Goal: Task Accomplishment & Management: Manage account settings

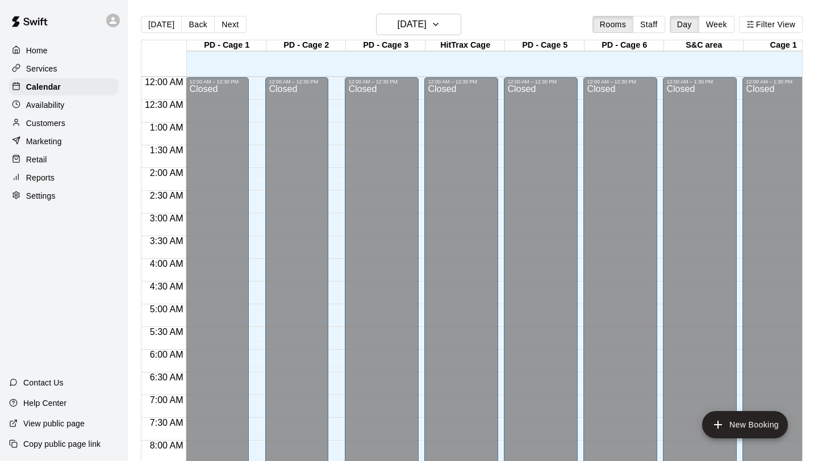
scroll to position [442, 0]
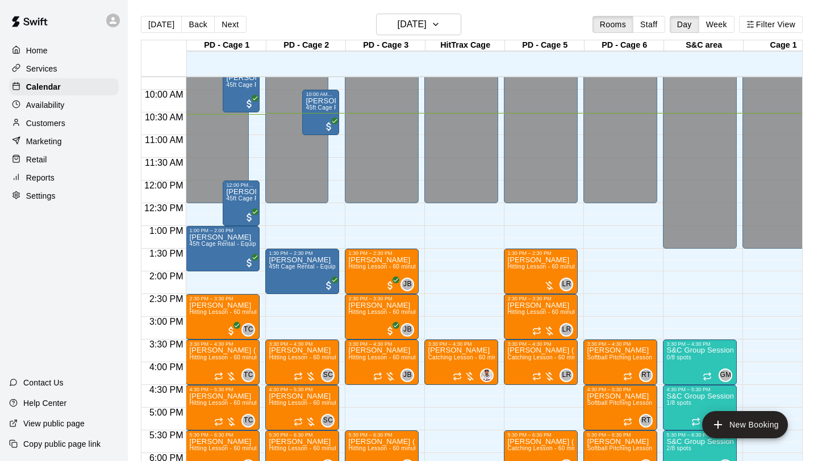
click at [49, 186] on div "Home Services Calendar Availability Customers Marketing Retail Reports Settings" at bounding box center [64, 123] width 128 height 165
click at [51, 181] on p "Reports" at bounding box center [40, 177] width 28 height 11
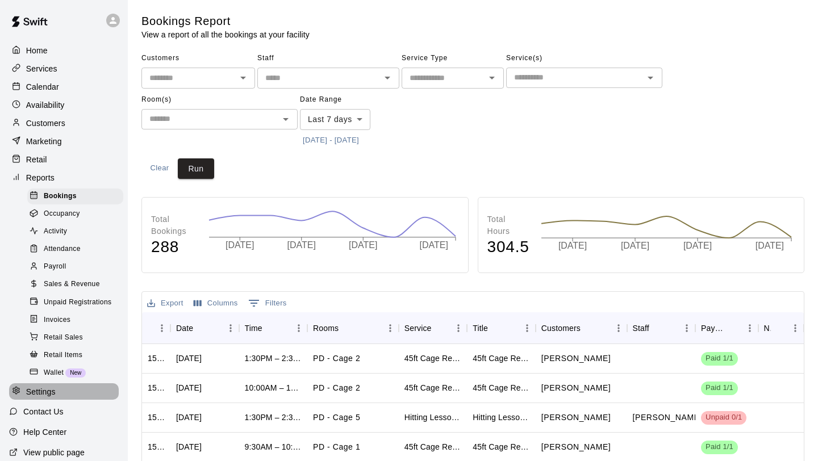
click at [49, 388] on p "Settings" at bounding box center [41, 391] width 30 height 11
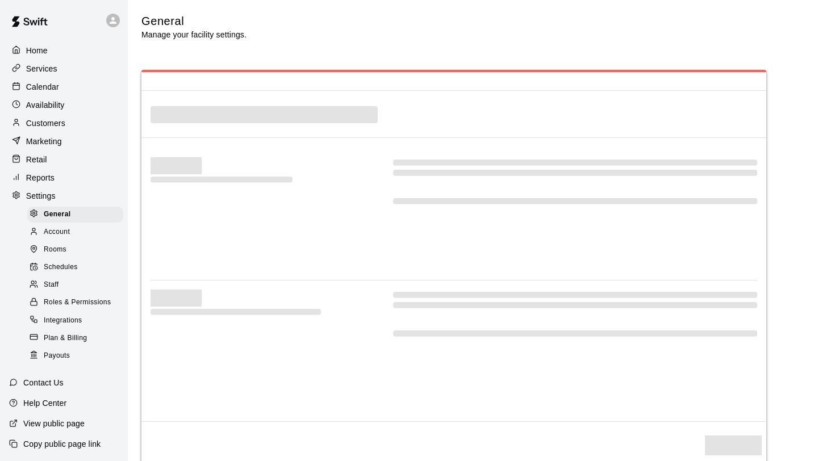
select select "**"
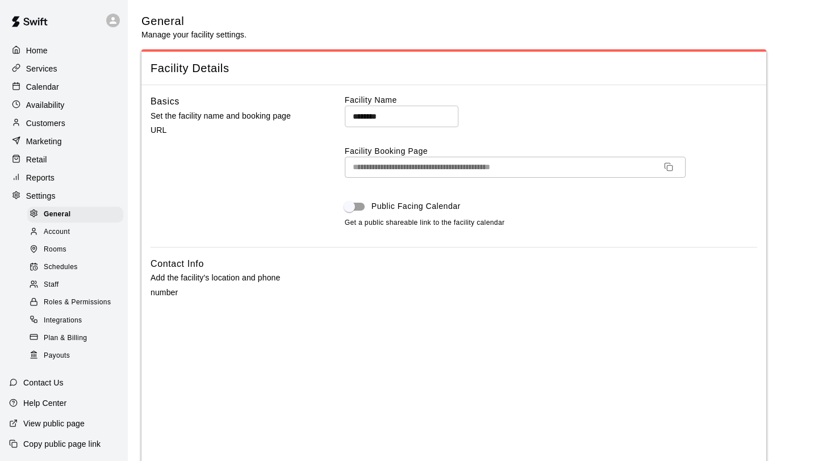
click at [57, 281] on span "Staff" at bounding box center [51, 285] width 15 height 11
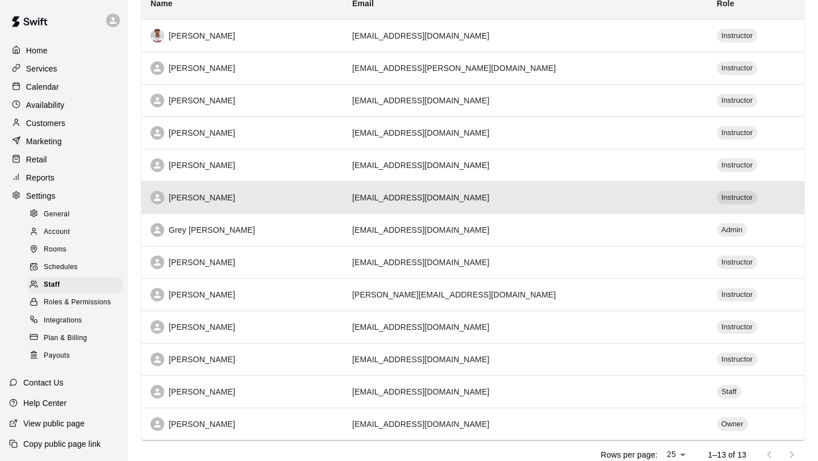
scroll to position [144, 0]
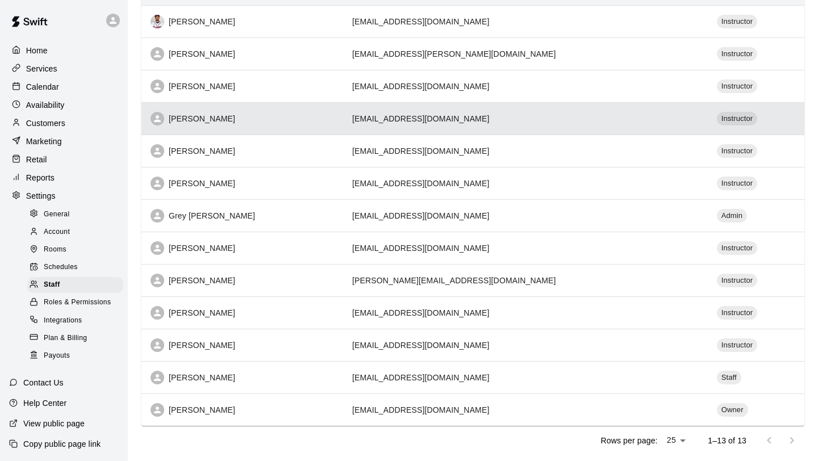
click at [303, 119] on div "[PERSON_NAME]" at bounding box center [243, 119] width 184 height 14
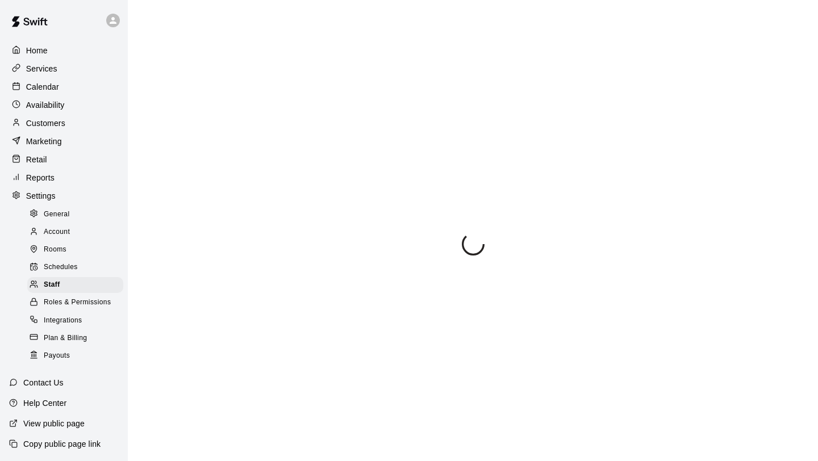
select select "**"
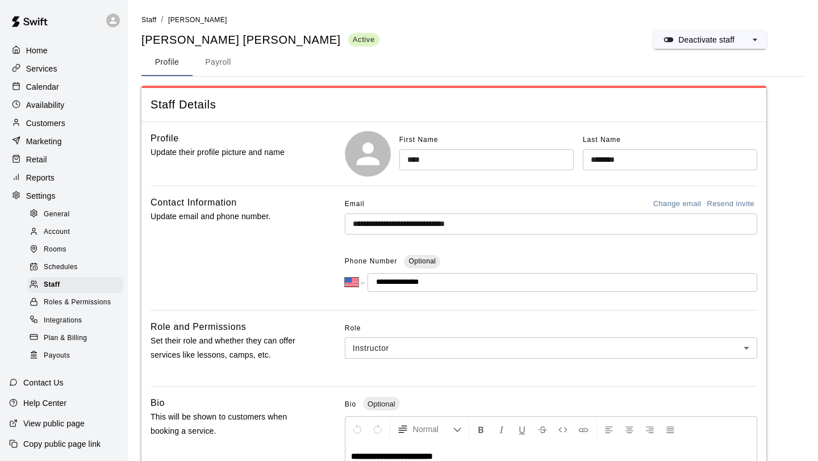
click at [225, 69] on button "Payroll" at bounding box center [218, 62] width 51 height 27
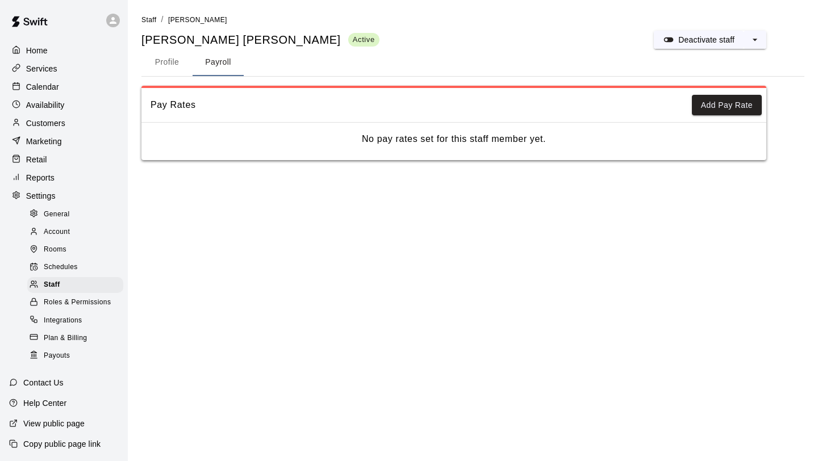
click at [169, 64] on button "Profile" at bounding box center [166, 62] width 51 height 27
select select "**"
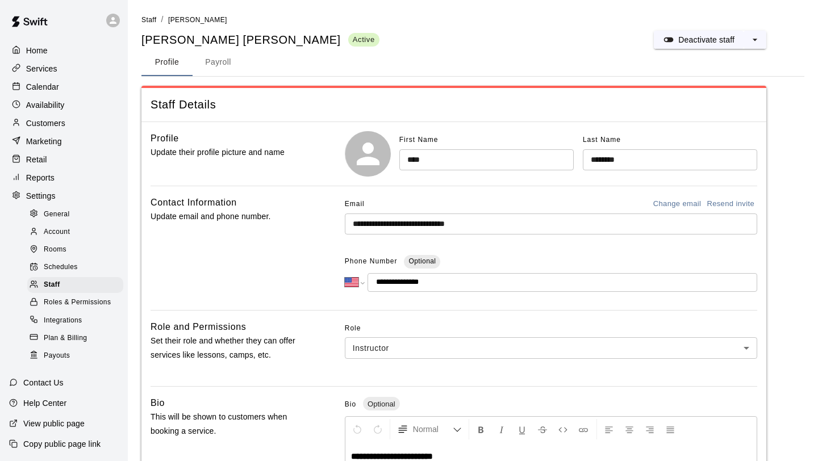
click at [65, 88] on div "Calendar" at bounding box center [64, 86] width 110 height 17
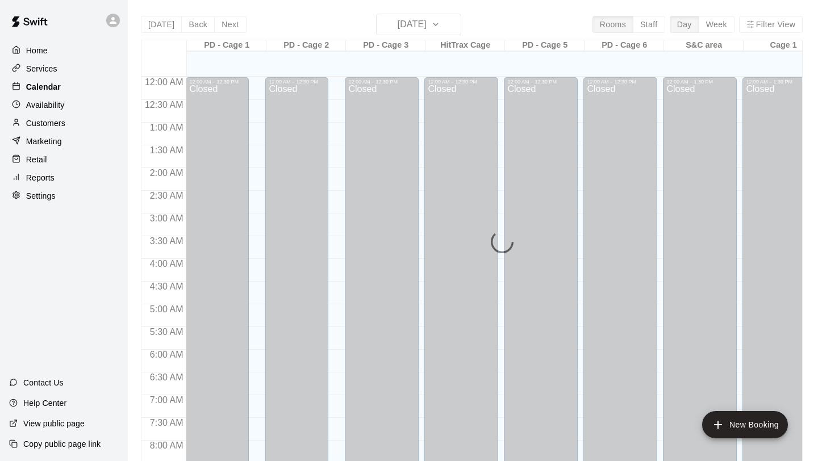
click at [439, 31] on div "[DATE] Back [DATE][DATE] Rooms Staff Day Week Filter View PD - Cage 1 13 Mon PD…" at bounding box center [472, 244] width 662 height 461
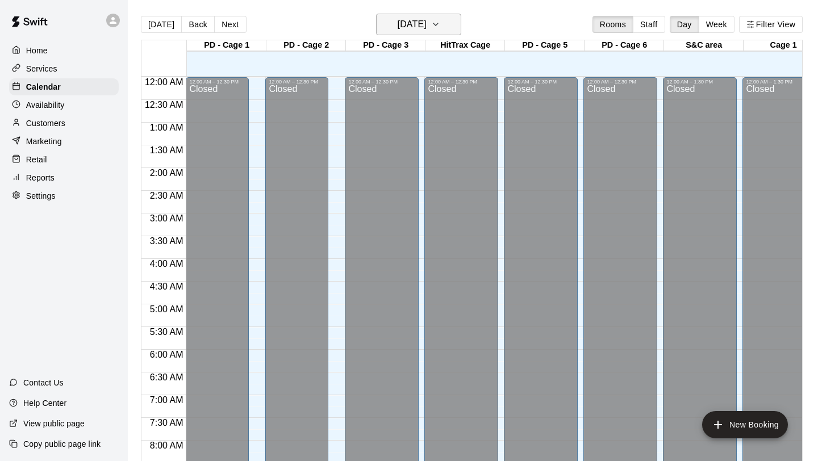
scroll to position [480, 0]
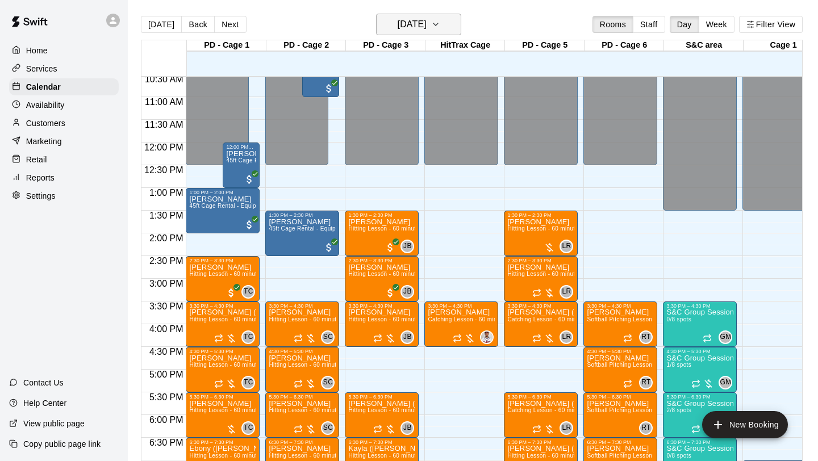
click at [443, 30] on button "[DATE]" at bounding box center [418, 25] width 85 height 22
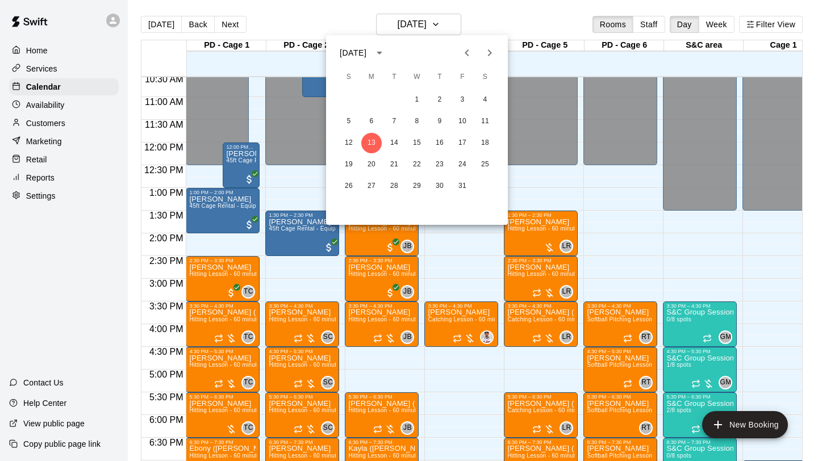
click at [382, 53] on icon "calendar view is open, switch to year view" at bounding box center [380, 53] width 6 height 3
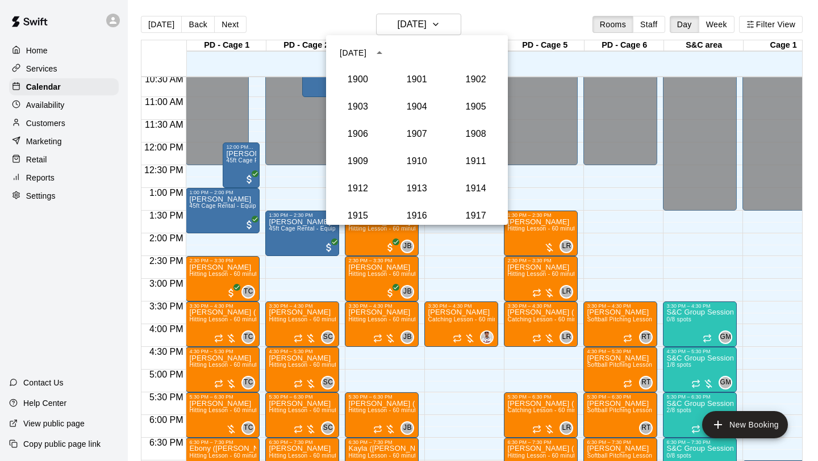
scroll to position [1052, 0]
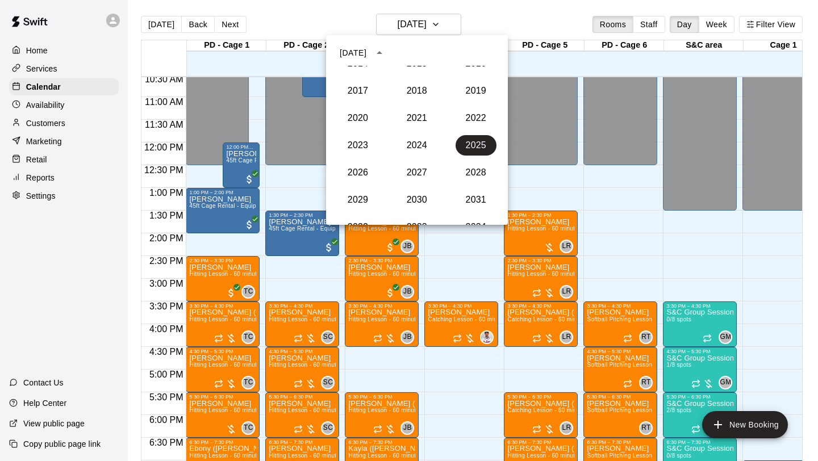
click at [386, 51] on icon "year view is open, switch to calendar view" at bounding box center [380, 53] width 14 height 14
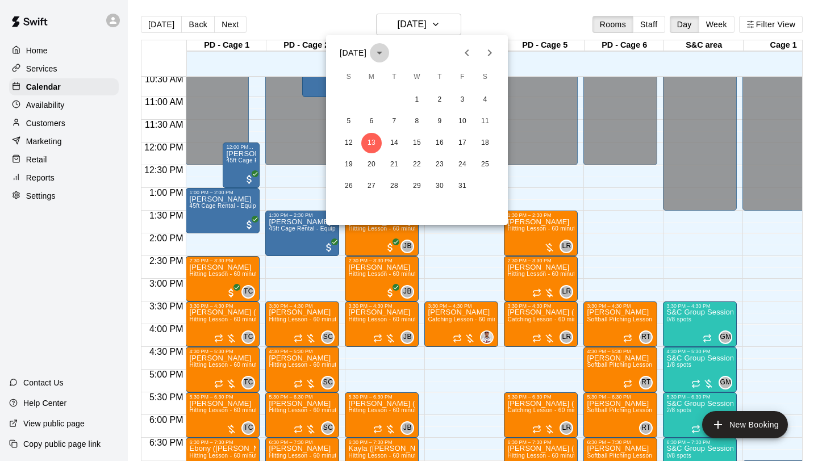
click at [386, 50] on icon "calendar view is open, switch to year view" at bounding box center [380, 53] width 14 height 14
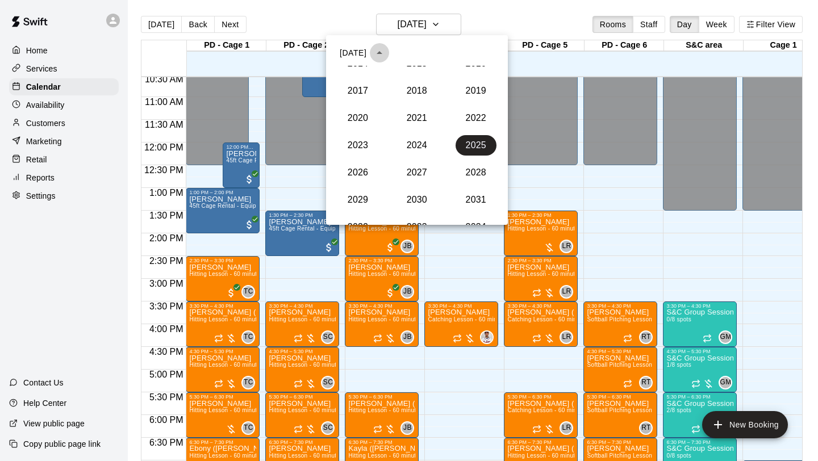
click at [386, 55] on icon "year view is open, switch to calendar view" at bounding box center [380, 53] width 14 height 14
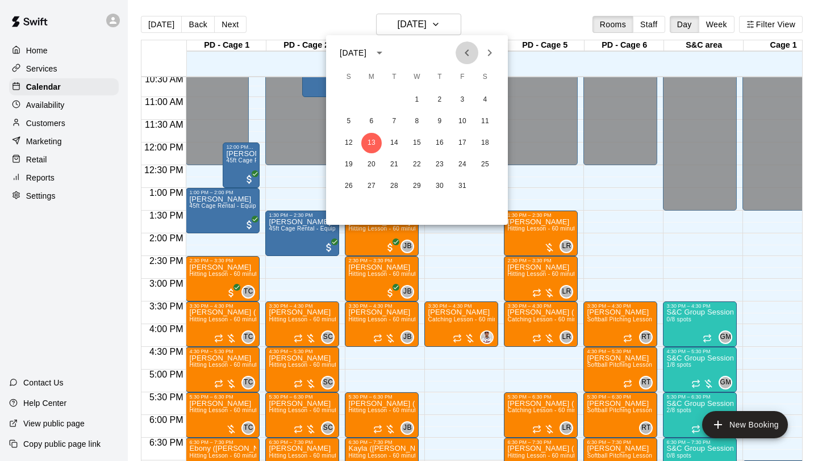
click at [464, 56] on icon "Previous month" at bounding box center [467, 53] width 14 height 14
click at [468, 52] on icon "Previous month" at bounding box center [467, 53] width 14 height 14
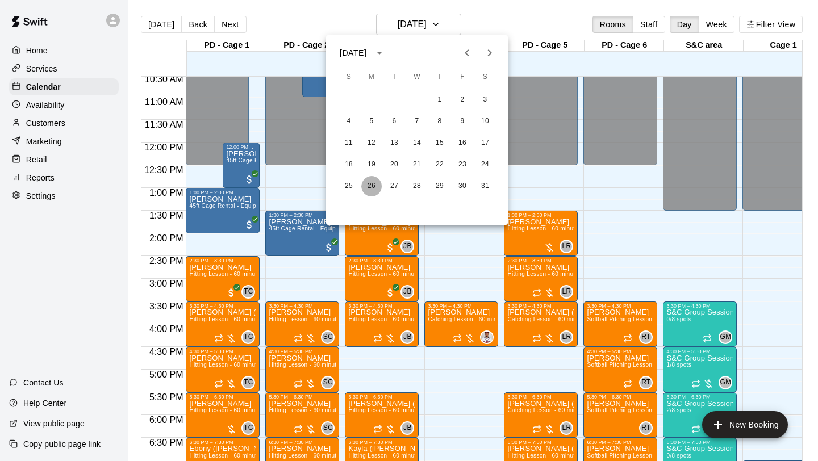
click at [376, 186] on button "26" at bounding box center [371, 186] width 20 height 20
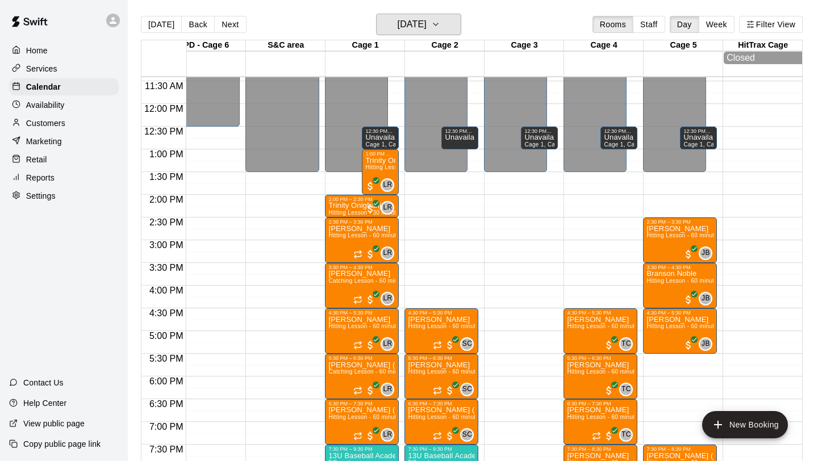
scroll to position [522, 418]
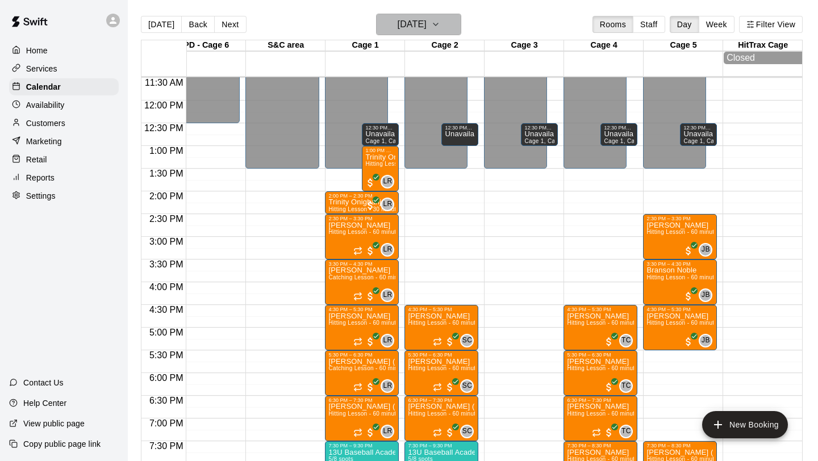
click at [423, 28] on h6 "[DATE]" at bounding box center [412, 24] width 29 height 16
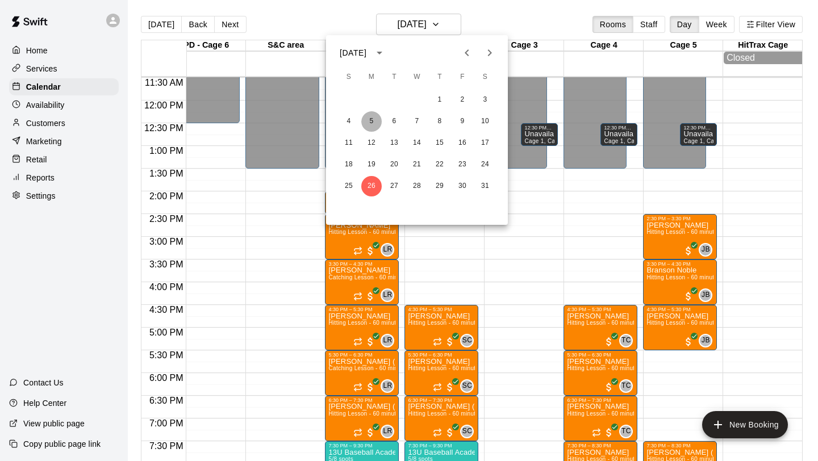
click at [378, 118] on button "5" at bounding box center [371, 121] width 20 height 20
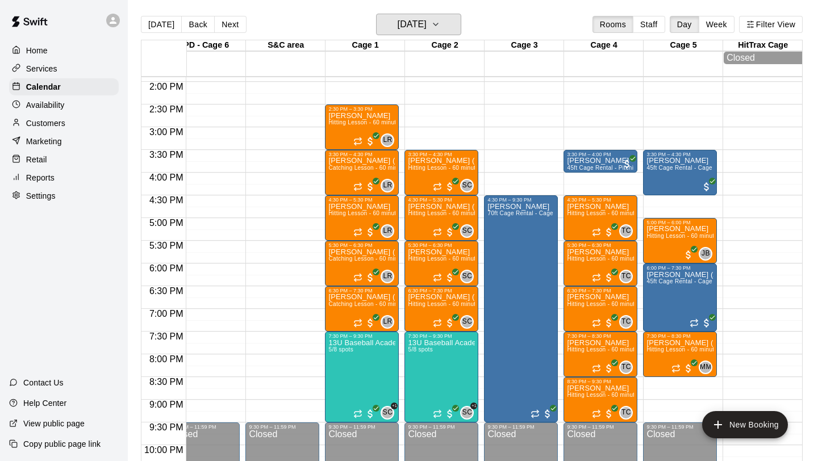
scroll to position [631, 418]
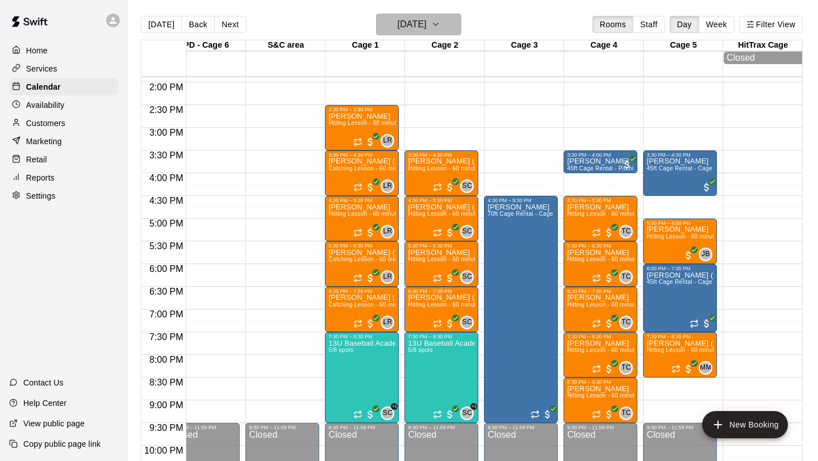
click at [445, 27] on button "[DATE]" at bounding box center [418, 25] width 85 height 22
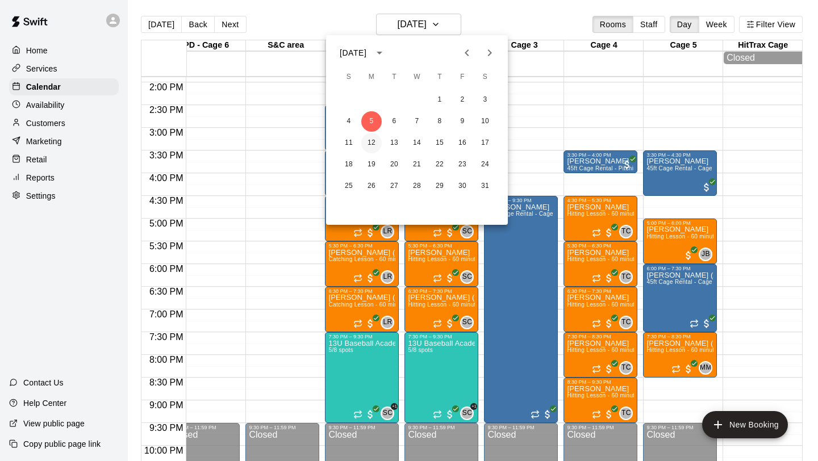
click at [372, 149] on button "12" at bounding box center [371, 143] width 20 height 20
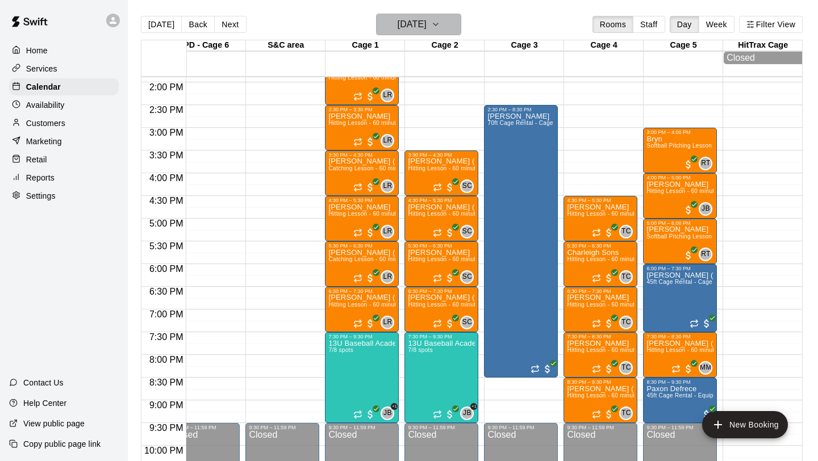
click at [440, 28] on icon "button" at bounding box center [435, 25] width 9 height 14
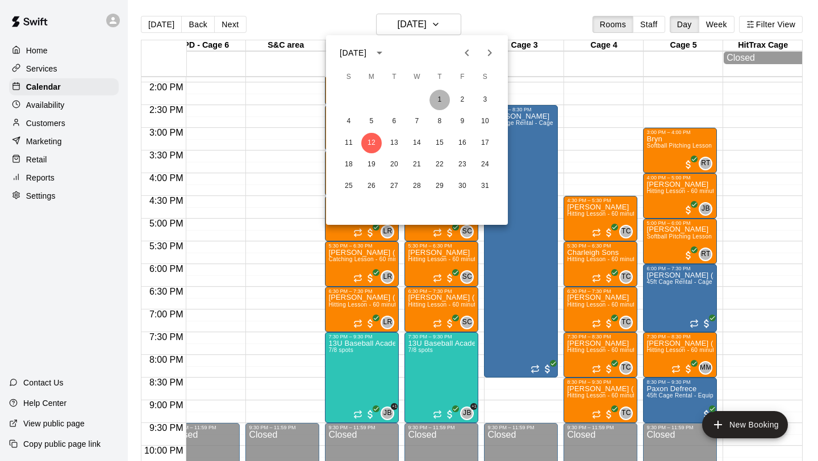
click at [441, 99] on button "1" at bounding box center [440, 100] width 20 height 20
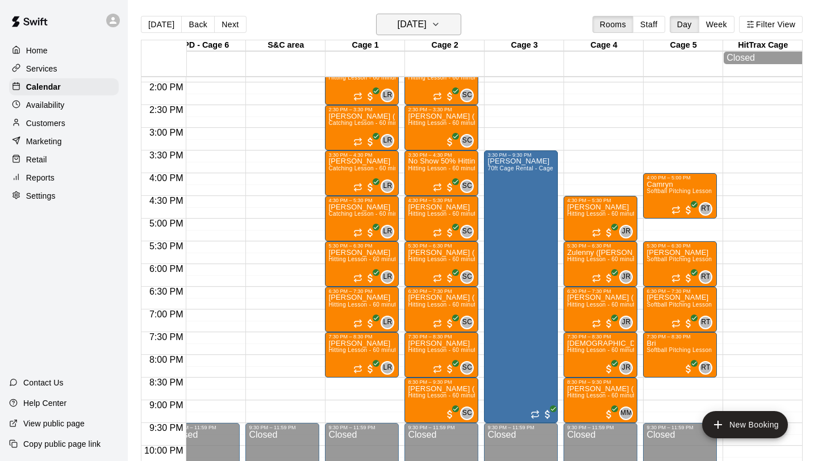
click at [427, 26] on h6 "[DATE]" at bounding box center [412, 24] width 29 height 16
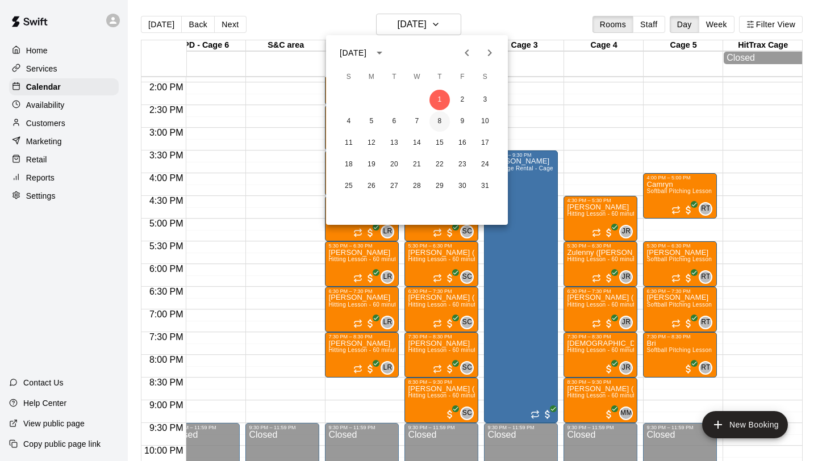
click at [439, 123] on button "8" at bounding box center [440, 121] width 20 height 20
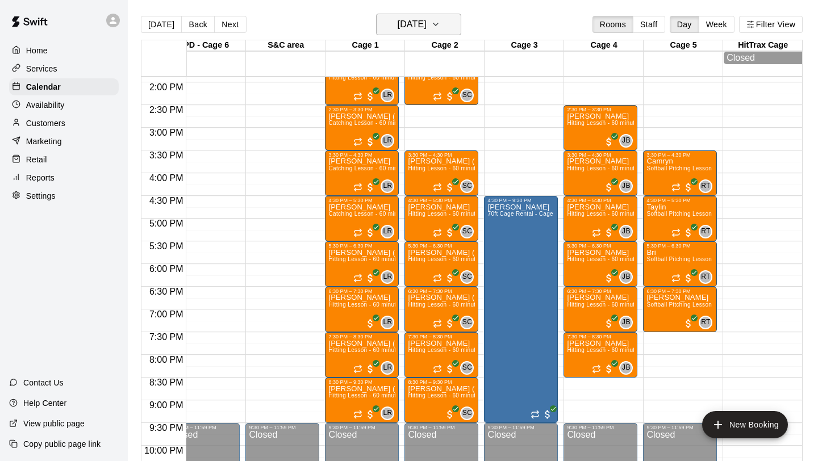
click at [427, 29] on h6 "[DATE]" at bounding box center [412, 24] width 29 height 16
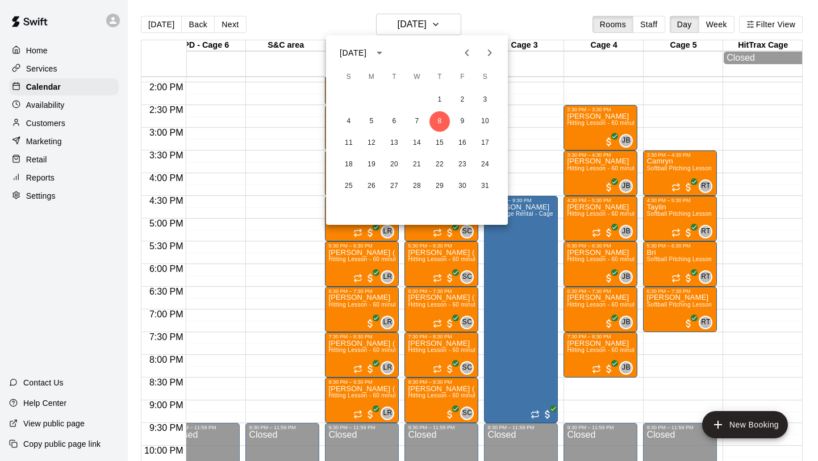
click at [302, 11] on div at bounding box center [409, 230] width 818 height 461
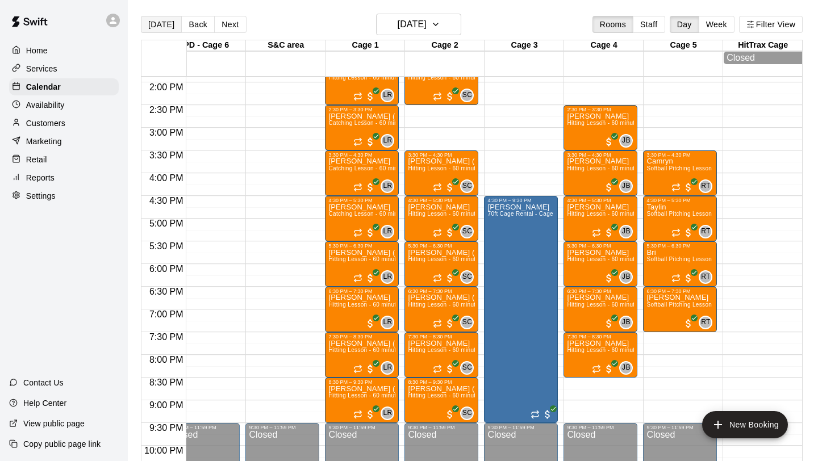
click at [164, 20] on button "[DATE]" at bounding box center [161, 24] width 41 height 17
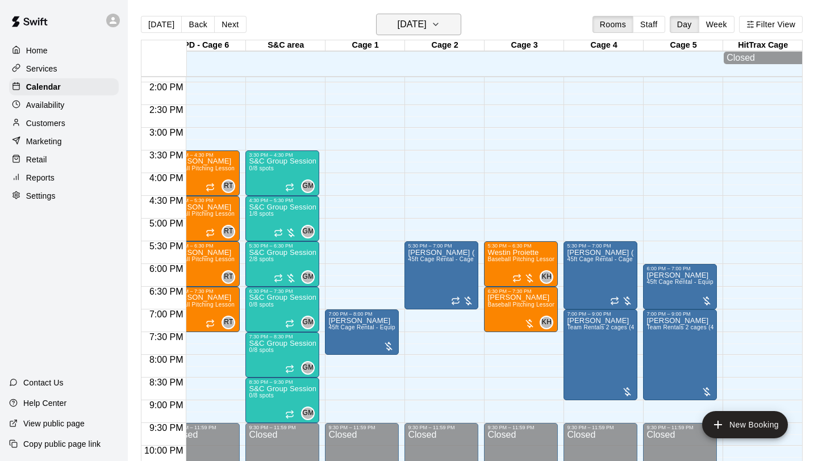
click at [427, 19] on h6 "[DATE]" at bounding box center [412, 24] width 29 height 16
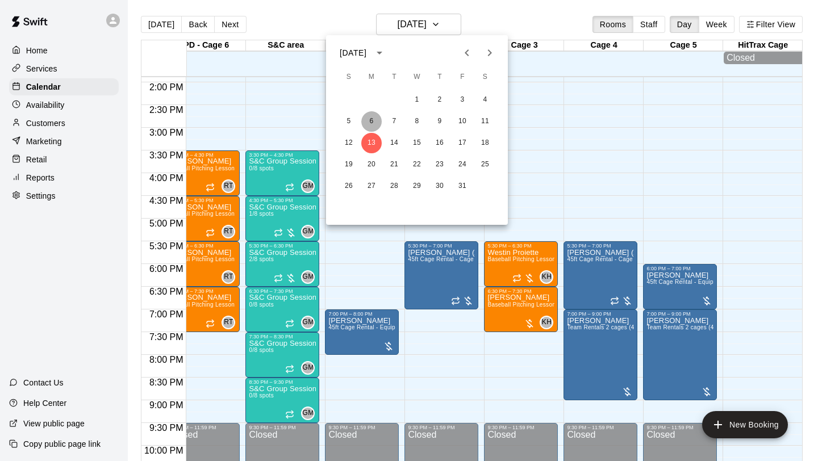
click at [373, 123] on button "6" at bounding box center [371, 121] width 20 height 20
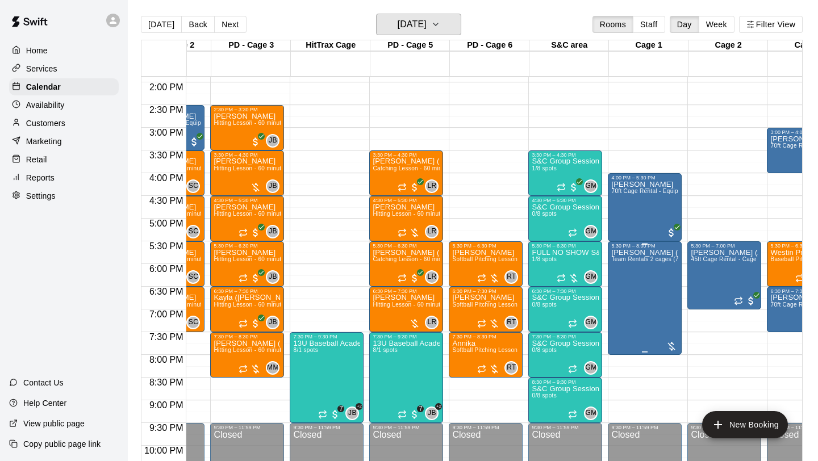
scroll to position [0, 0]
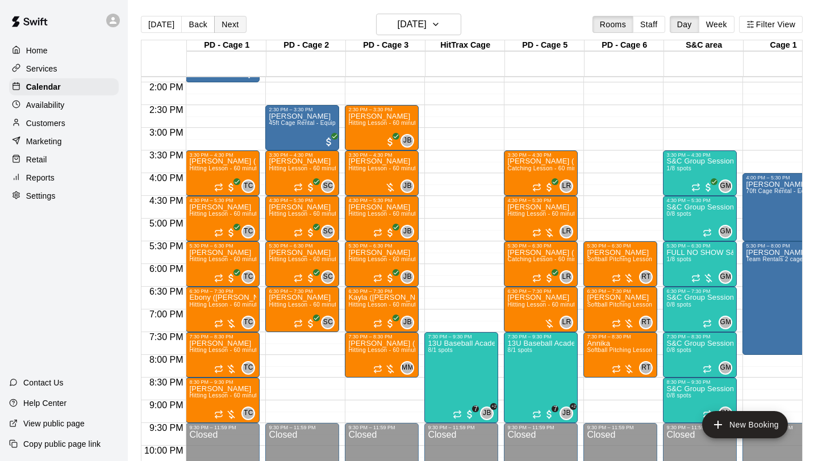
click at [228, 23] on button "Next" at bounding box center [230, 24] width 32 height 17
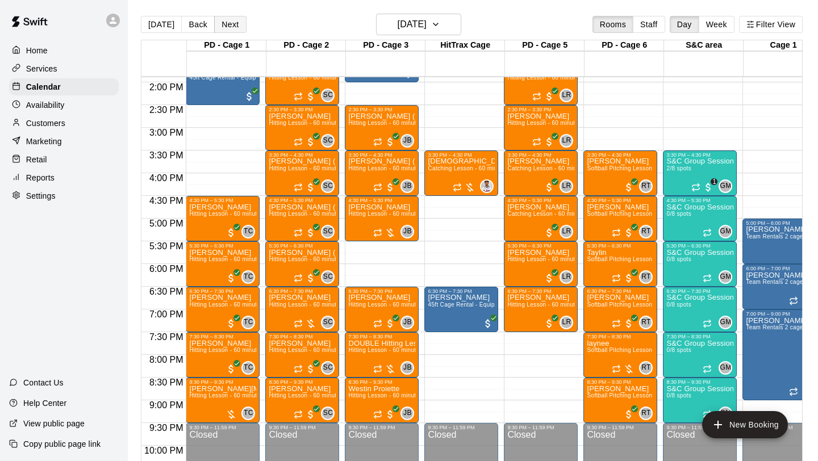
click at [228, 23] on button "Next" at bounding box center [230, 24] width 32 height 17
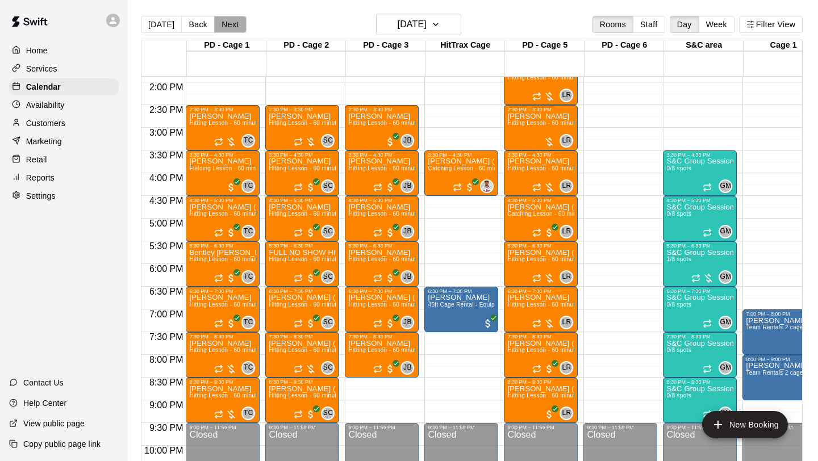
click at [228, 23] on button "Next" at bounding box center [230, 24] width 32 height 17
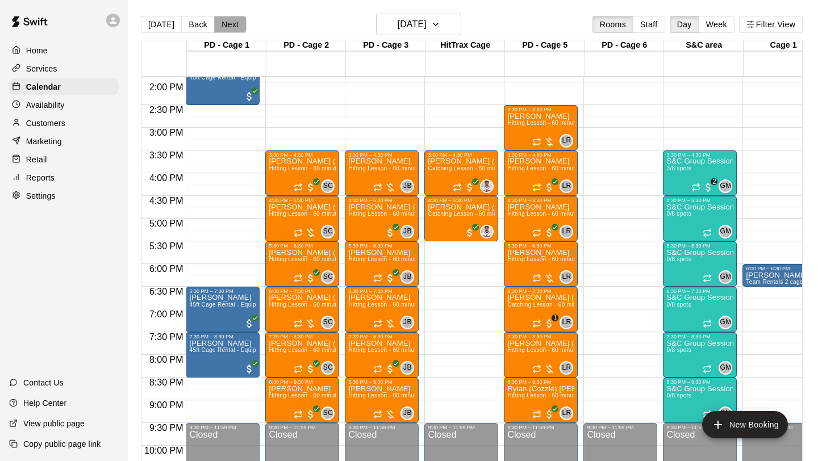
click at [228, 23] on button "Next" at bounding box center [230, 24] width 32 height 17
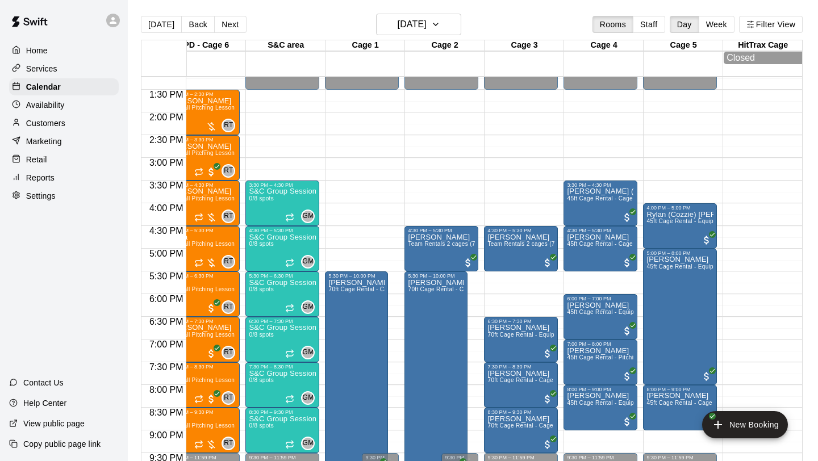
scroll to position [609, 418]
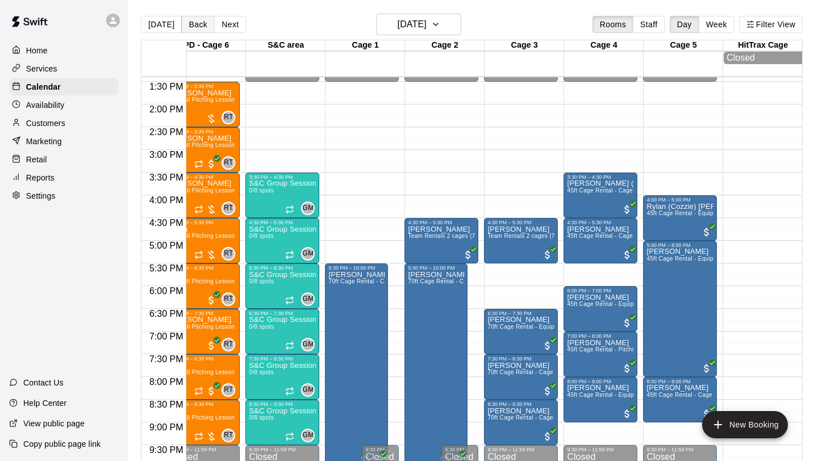
click at [190, 24] on button "Back" at bounding box center [198, 24] width 34 height 17
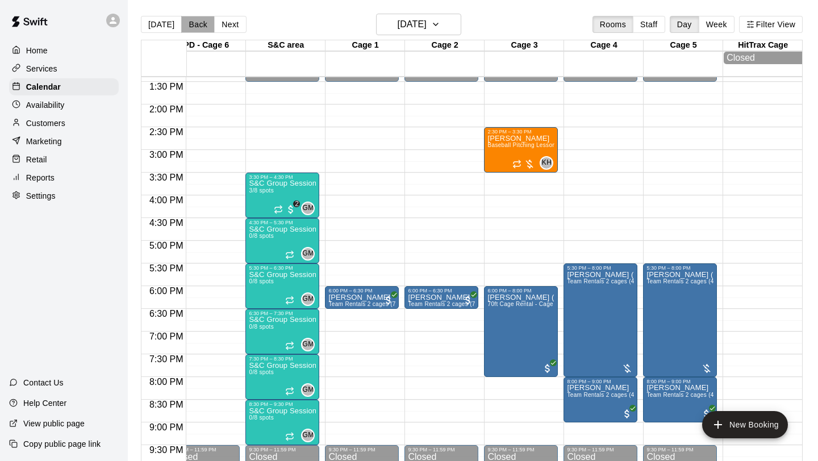
click at [194, 30] on button "Back" at bounding box center [198, 24] width 34 height 17
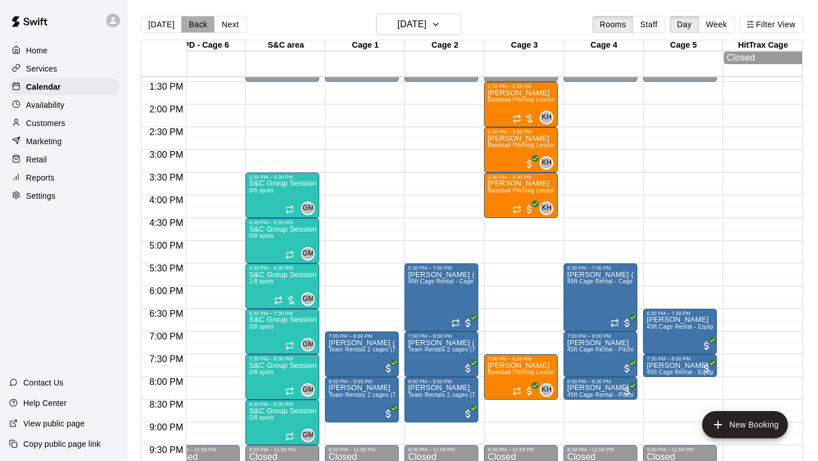
click at [199, 28] on button "Back" at bounding box center [198, 24] width 34 height 17
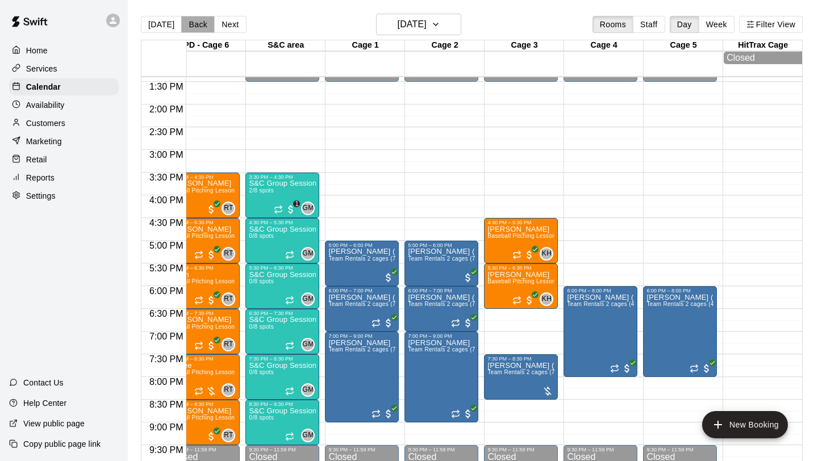
click at [202, 20] on button "Back" at bounding box center [198, 24] width 34 height 17
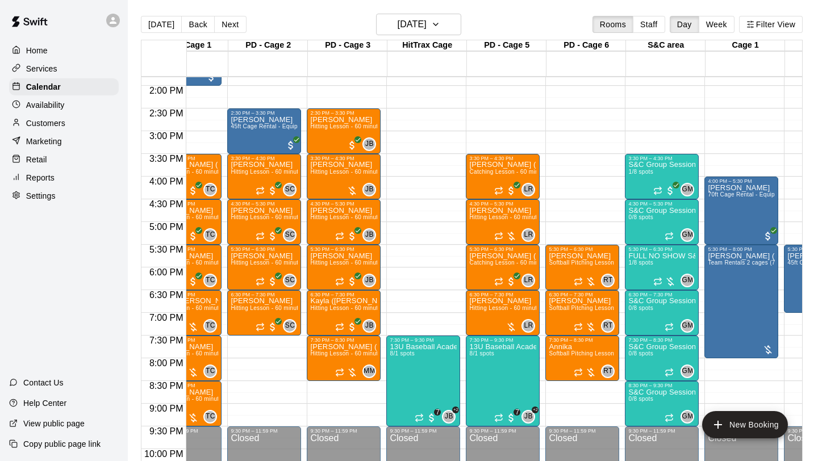
scroll to position [0, 7]
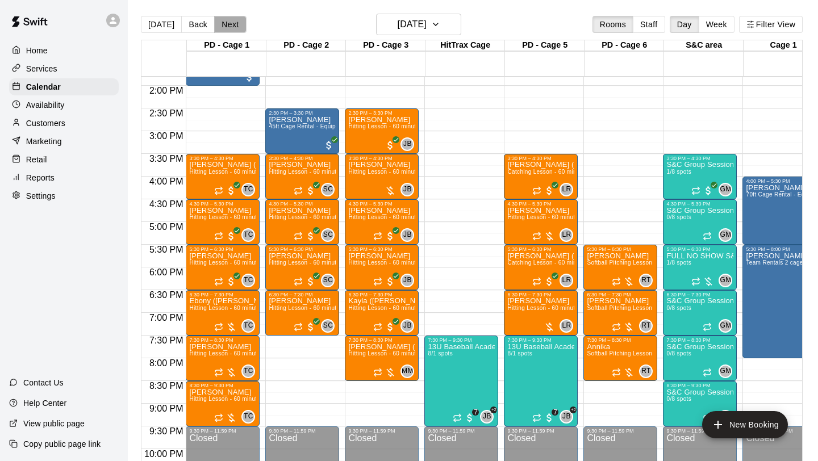
click at [234, 27] on button "Next" at bounding box center [230, 24] width 32 height 17
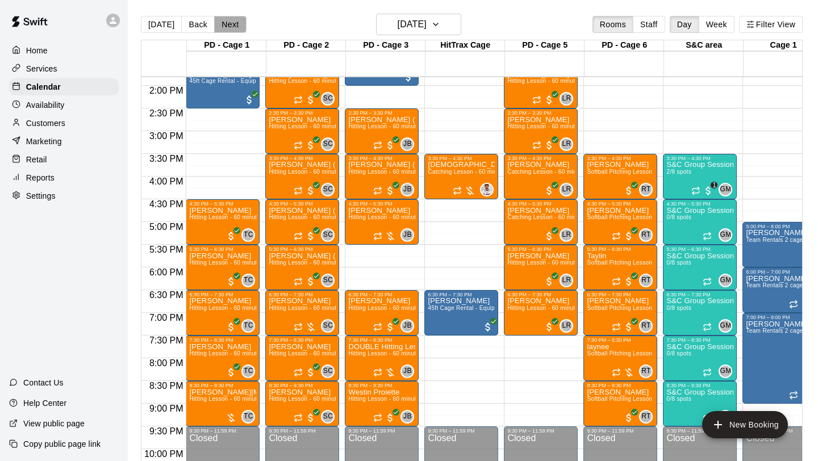
click at [227, 29] on button "Next" at bounding box center [230, 24] width 32 height 17
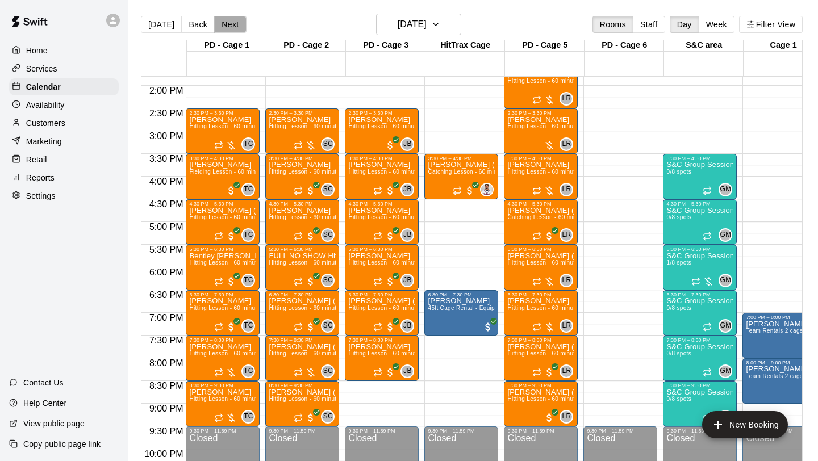
click at [226, 19] on button "Next" at bounding box center [230, 24] width 32 height 17
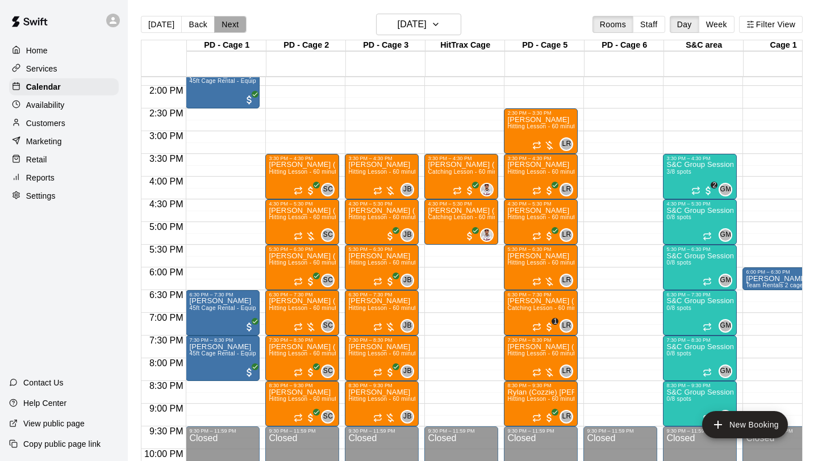
click at [226, 19] on button "Next" at bounding box center [230, 24] width 32 height 17
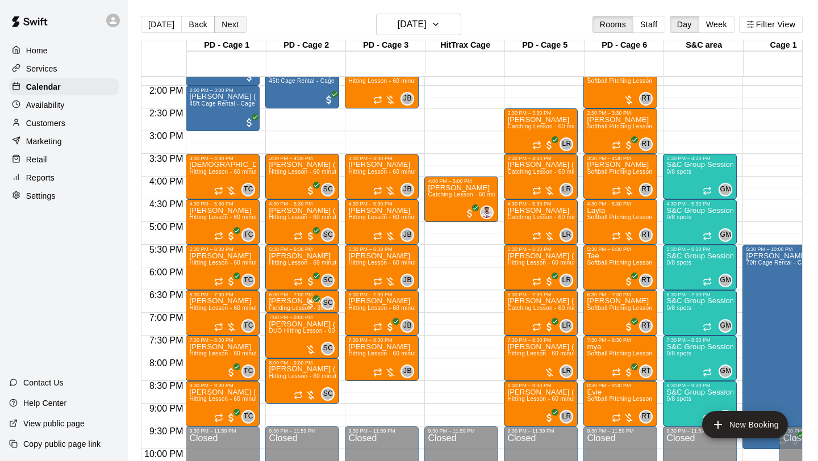
click at [230, 28] on button "Next" at bounding box center [230, 24] width 32 height 17
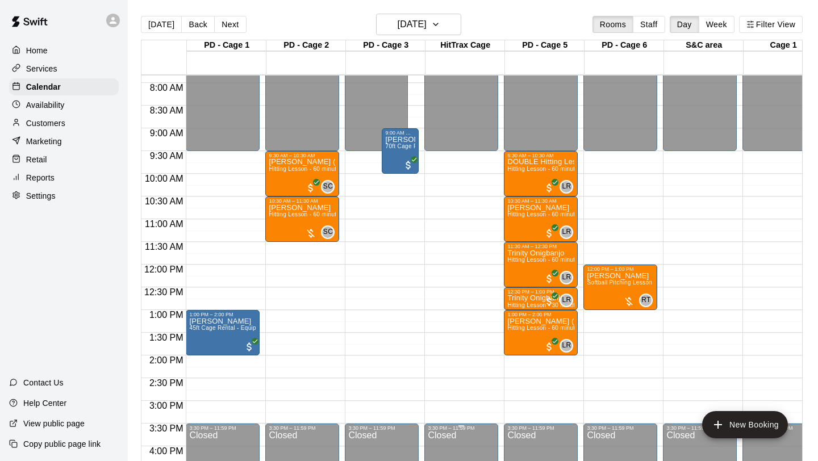
scroll to position [350, 0]
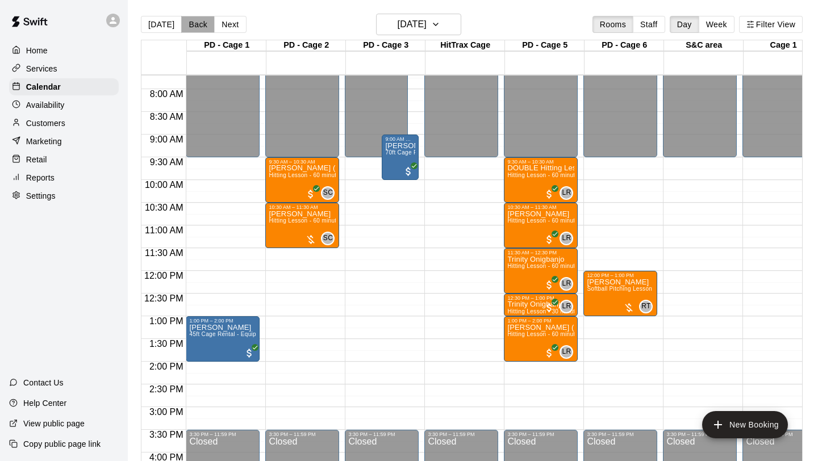
click at [190, 28] on button "Back" at bounding box center [198, 24] width 34 height 17
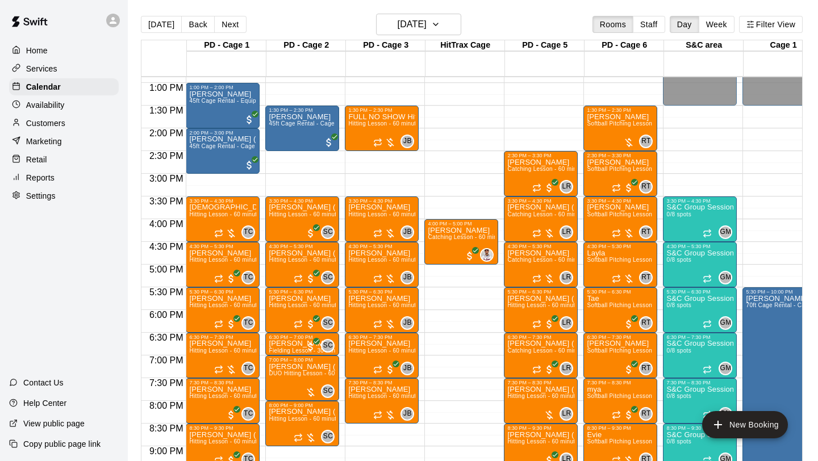
scroll to position [586, 0]
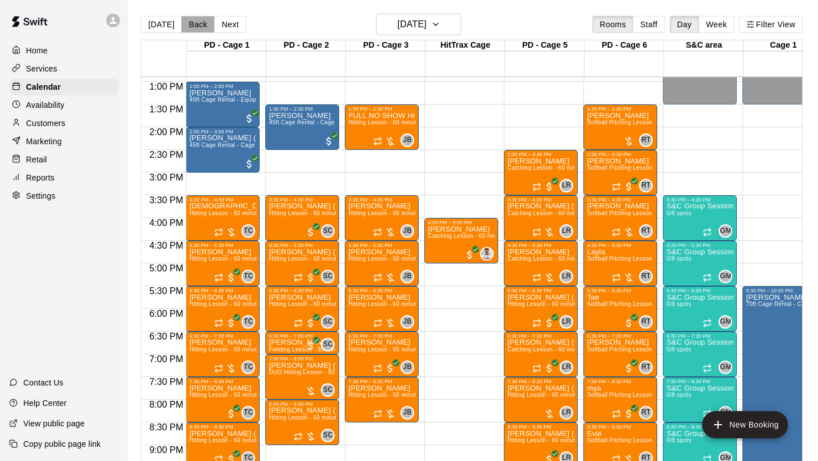
click at [194, 30] on button "Back" at bounding box center [198, 24] width 34 height 17
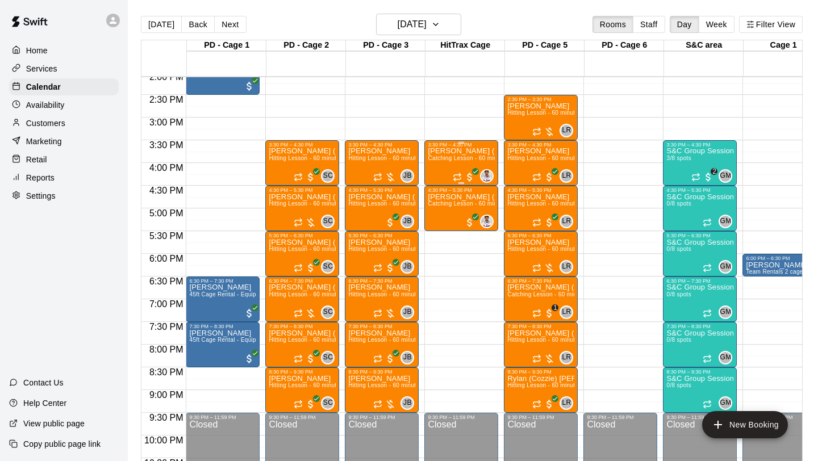
scroll to position [646, 0]
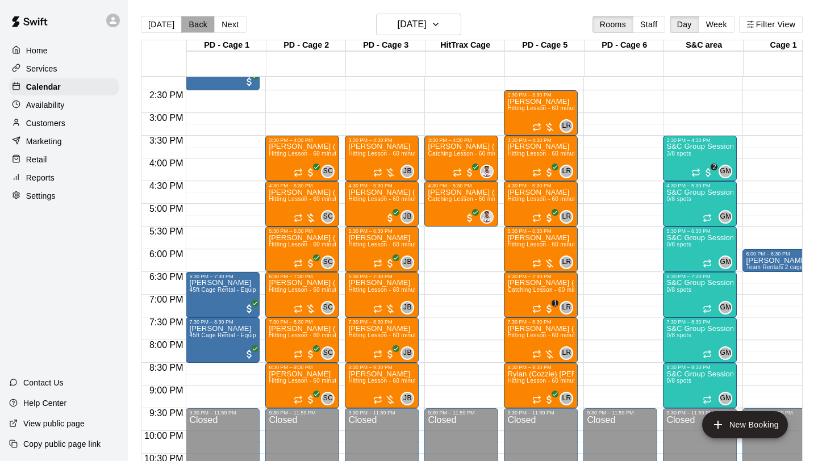
click at [201, 24] on button "Back" at bounding box center [198, 24] width 34 height 17
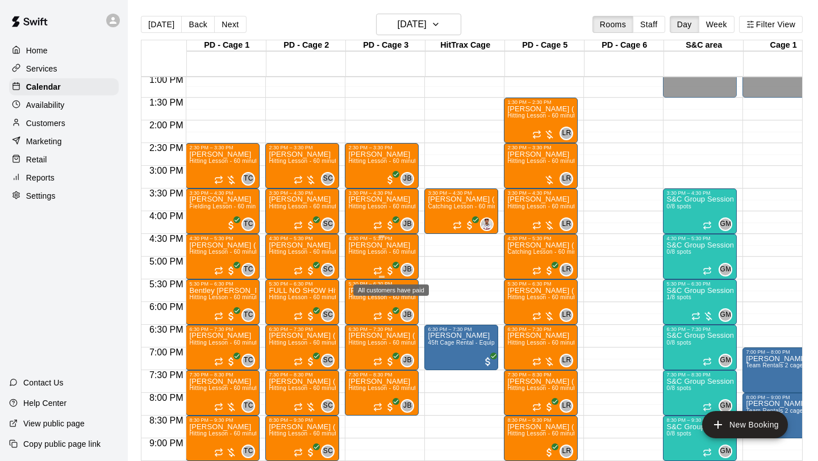
scroll to position [580, 0]
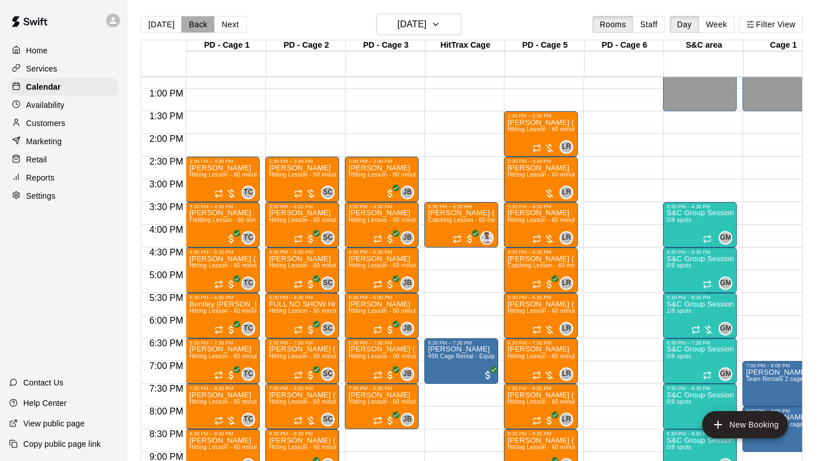
click at [195, 19] on button "Back" at bounding box center [198, 24] width 34 height 17
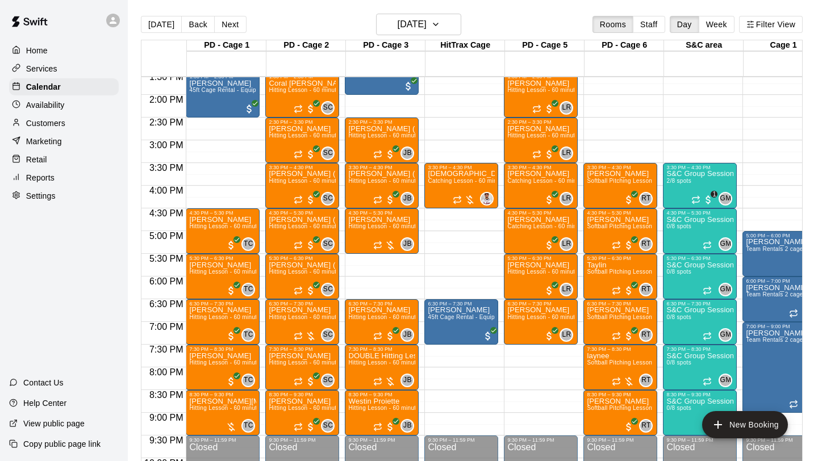
scroll to position [631, 0]
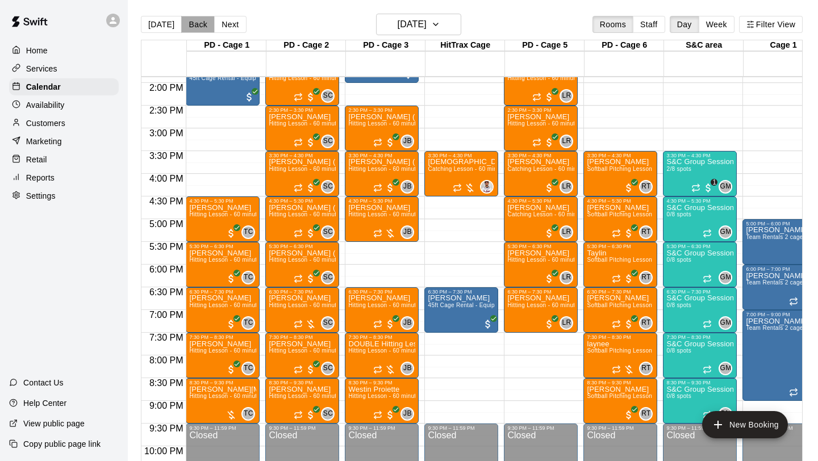
click at [196, 32] on button "Back" at bounding box center [198, 24] width 34 height 17
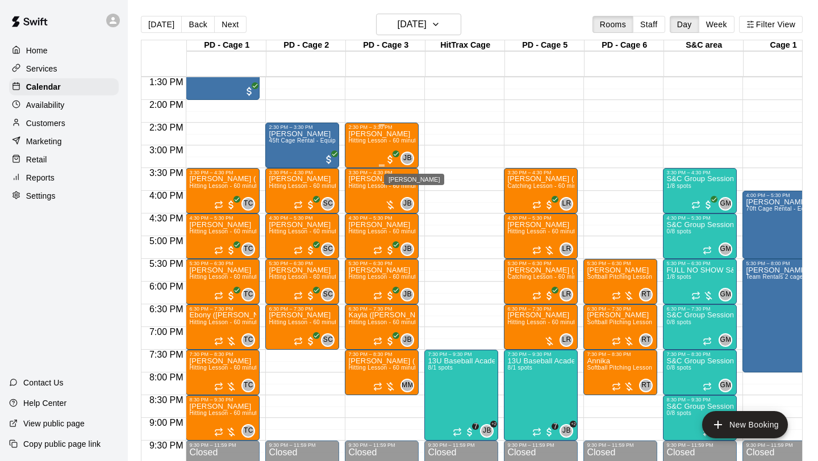
scroll to position [613, 0]
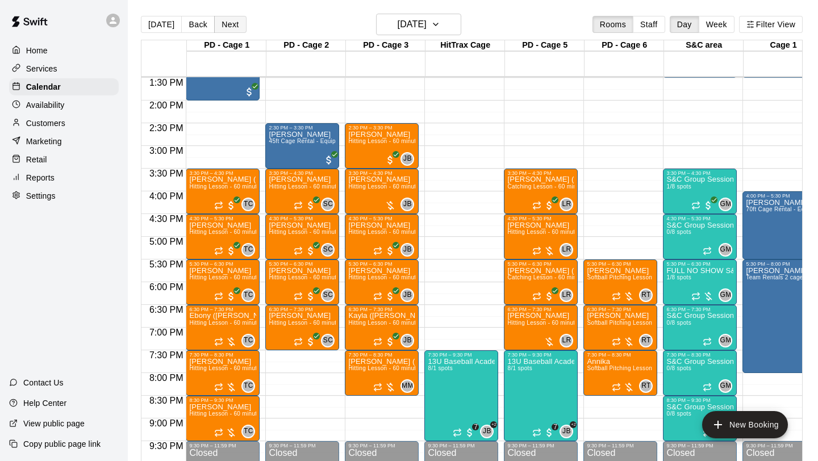
click at [234, 22] on button "Next" at bounding box center [230, 24] width 32 height 17
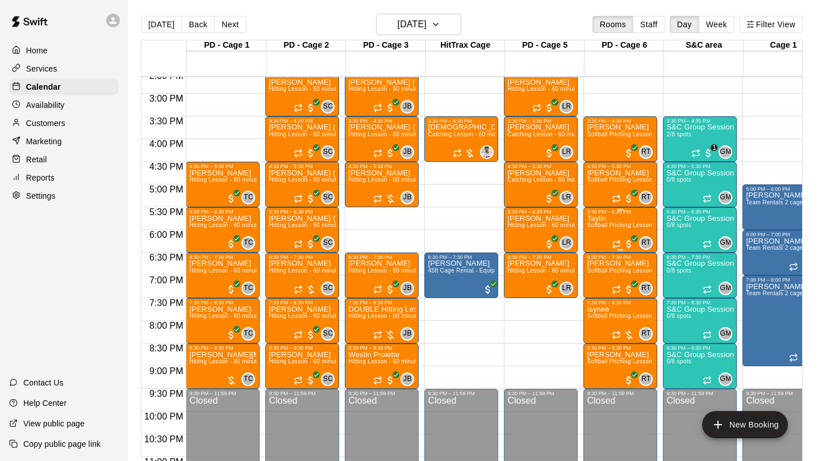
scroll to position [664, 0]
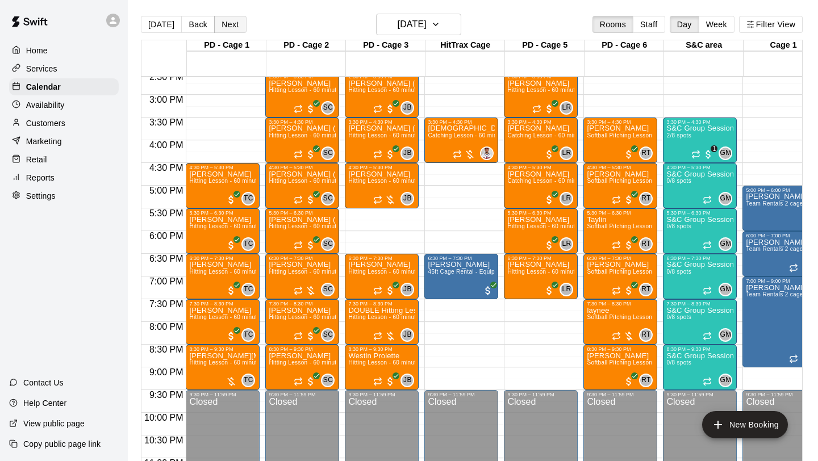
click at [232, 20] on button "Next" at bounding box center [230, 24] width 32 height 17
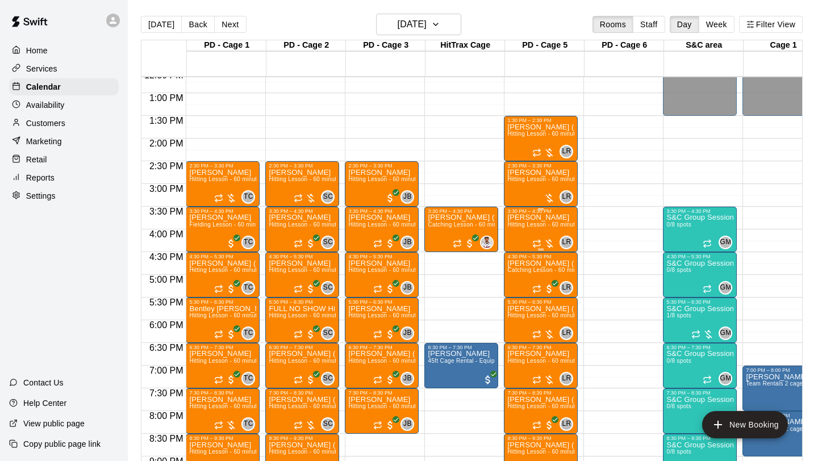
scroll to position [569, 0]
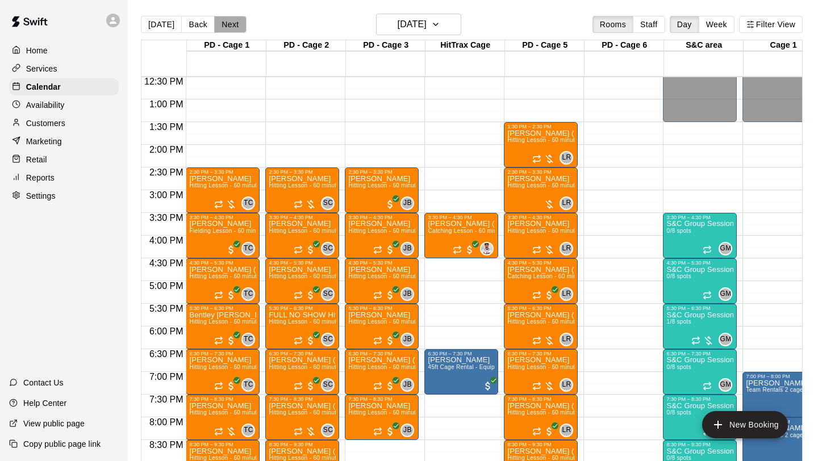
click at [237, 32] on button "Next" at bounding box center [230, 24] width 32 height 17
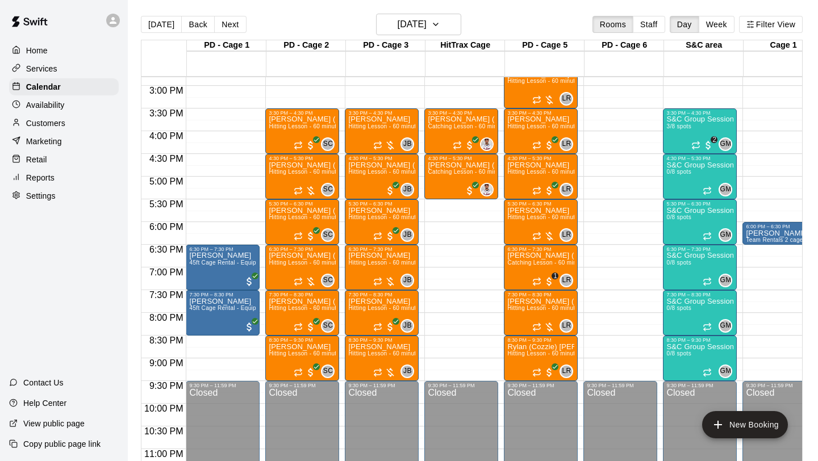
scroll to position [675, 0]
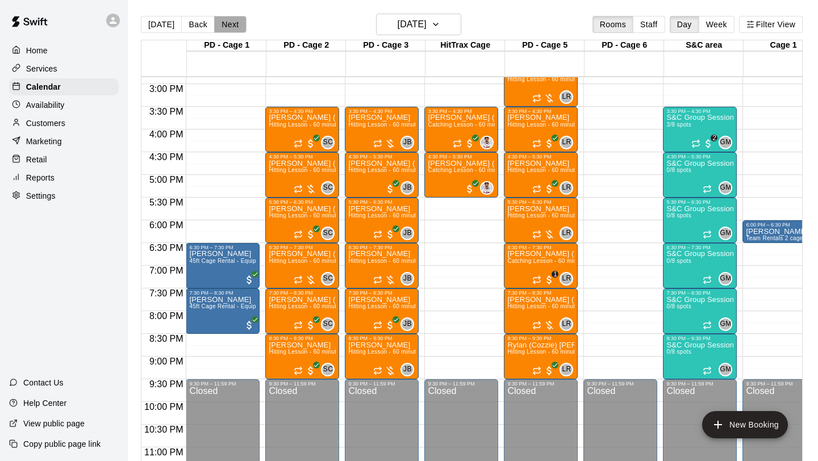
click at [231, 18] on button "Next" at bounding box center [230, 24] width 32 height 17
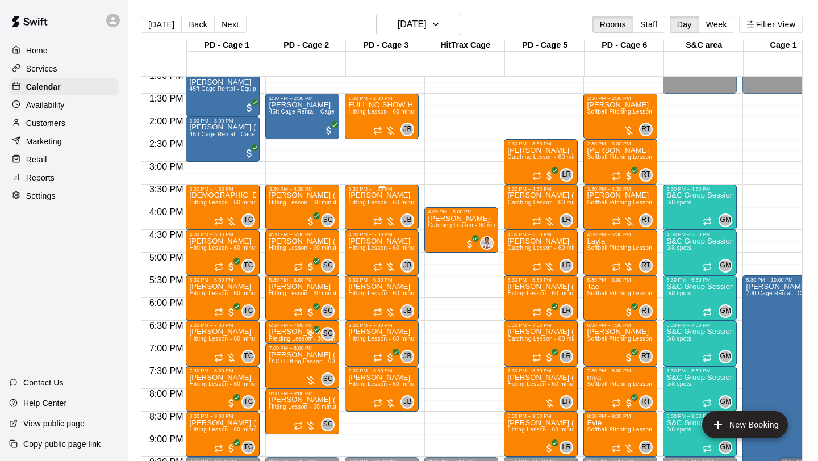
scroll to position [608, 0]
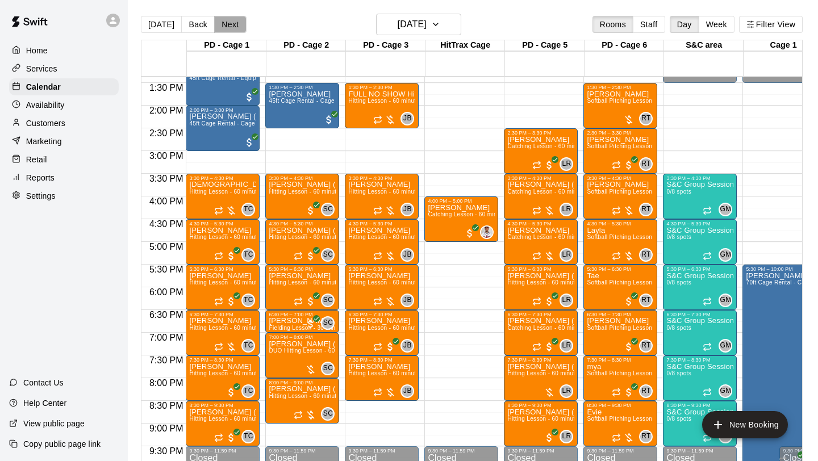
click at [237, 24] on button "Next" at bounding box center [230, 24] width 32 height 17
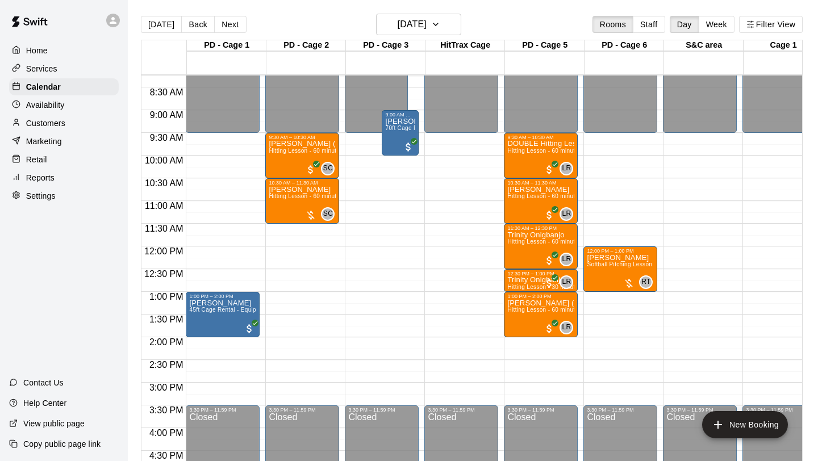
scroll to position [377, 0]
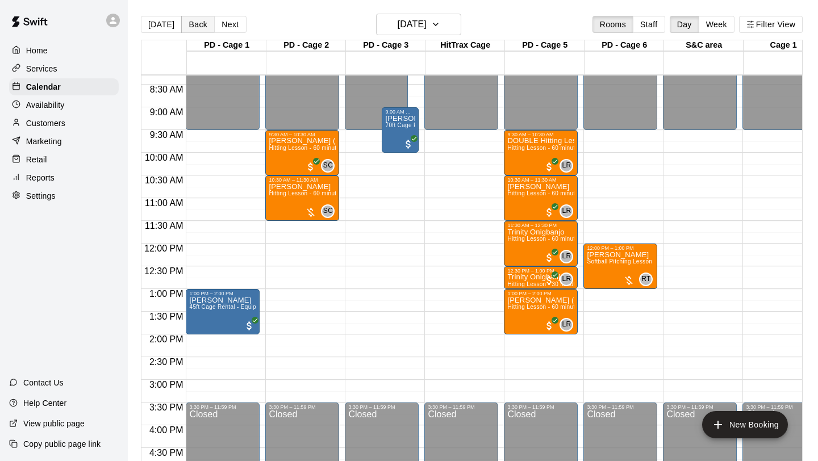
click at [198, 27] on button "Back" at bounding box center [198, 24] width 34 height 17
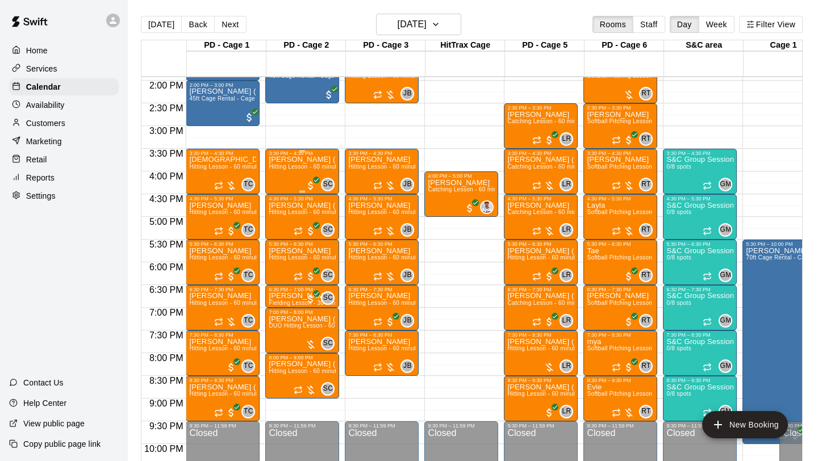
scroll to position [642, 0]
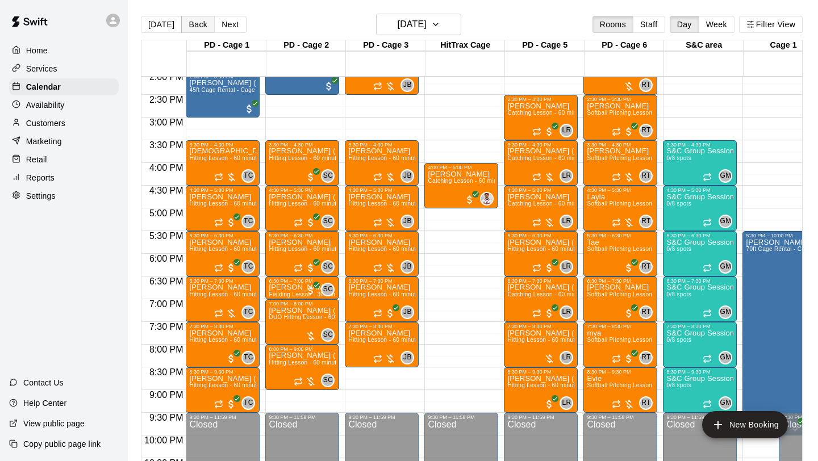
click at [189, 18] on button "Back" at bounding box center [198, 24] width 34 height 17
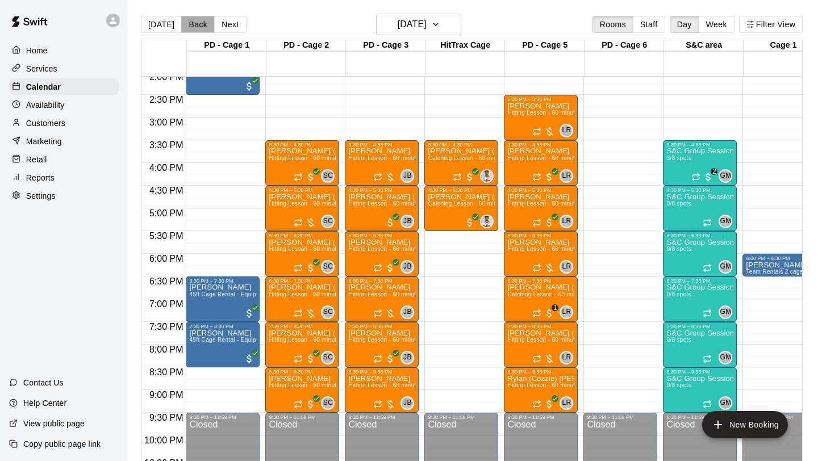
click at [199, 22] on button "Back" at bounding box center [198, 24] width 34 height 17
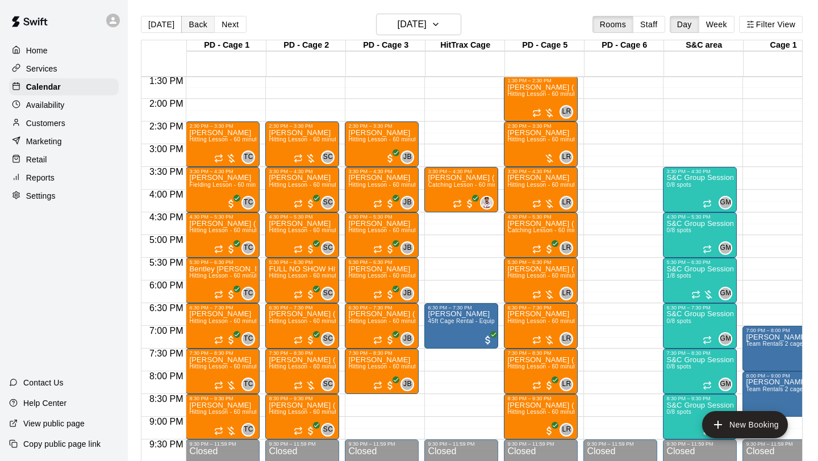
scroll to position [613, 0]
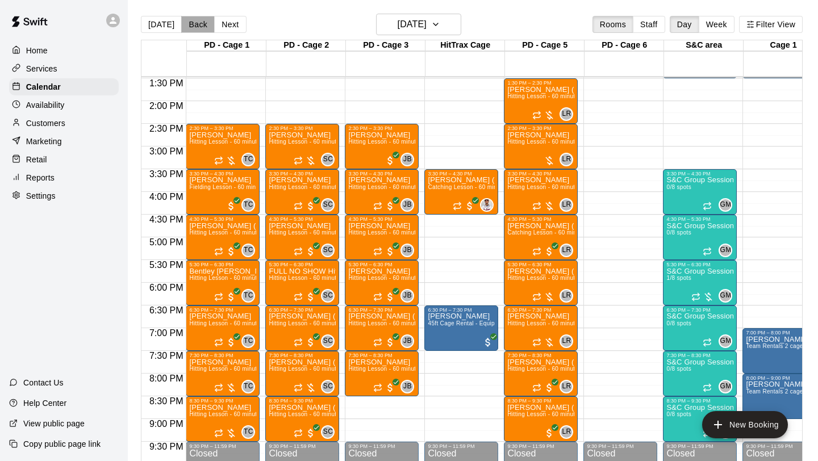
click at [186, 25] on button "Back" at bounding box center [198, 24] width 34 height 17
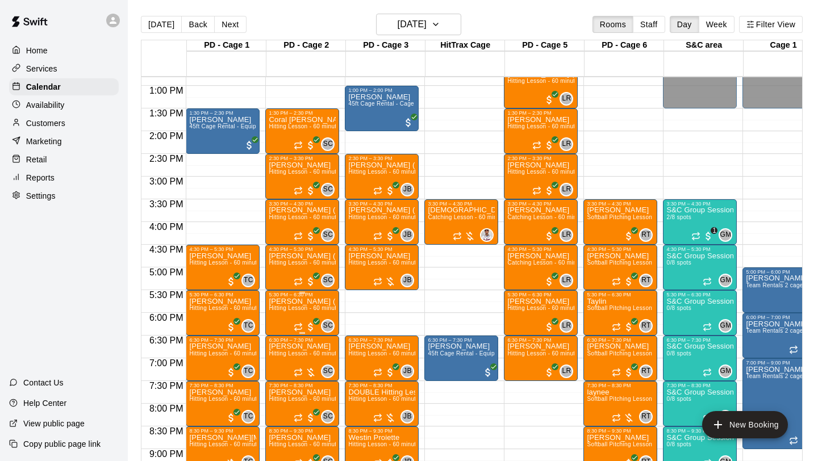
scroll to position [580, 0]
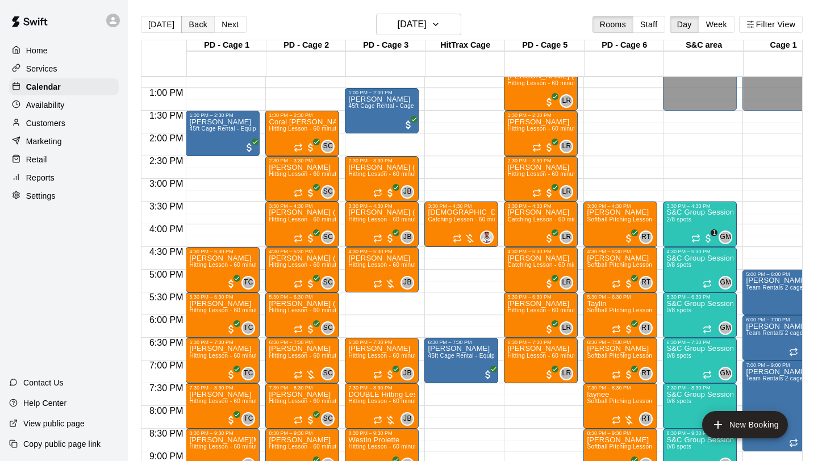
click at [193, 28] on button "Back" at bounding box center [198, 24] width 34 height 17
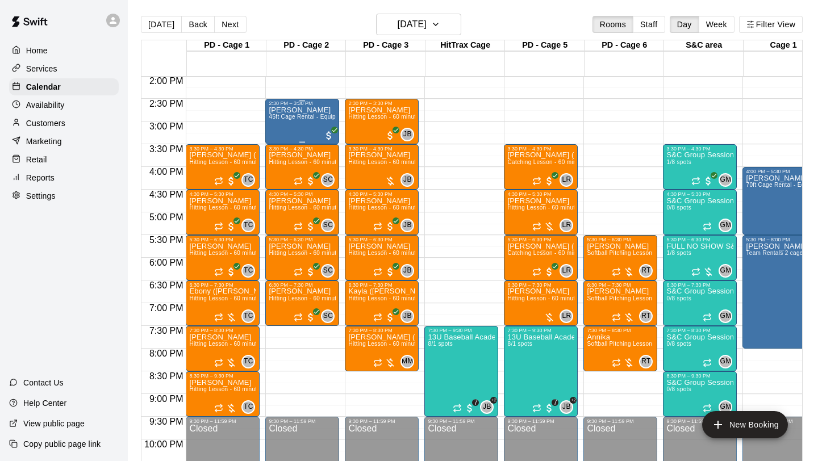
scroll to position [646, 0]
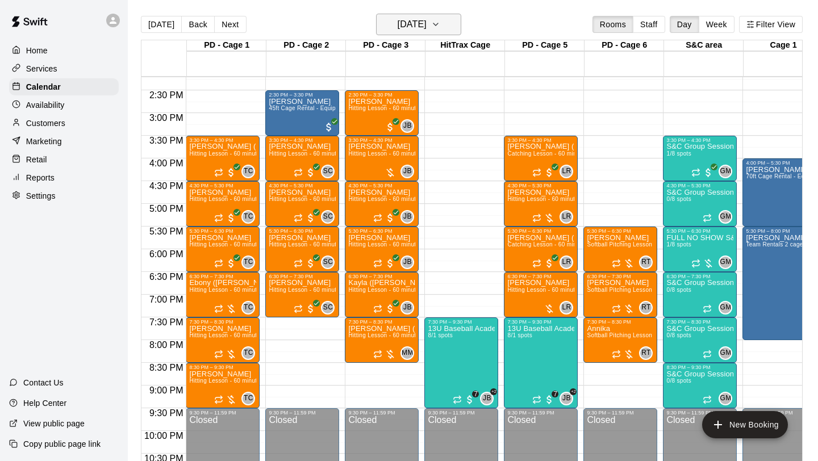
click at [427, 21] on h6 "[DATE]" at bounding box center [412, 24] width 29 height 16
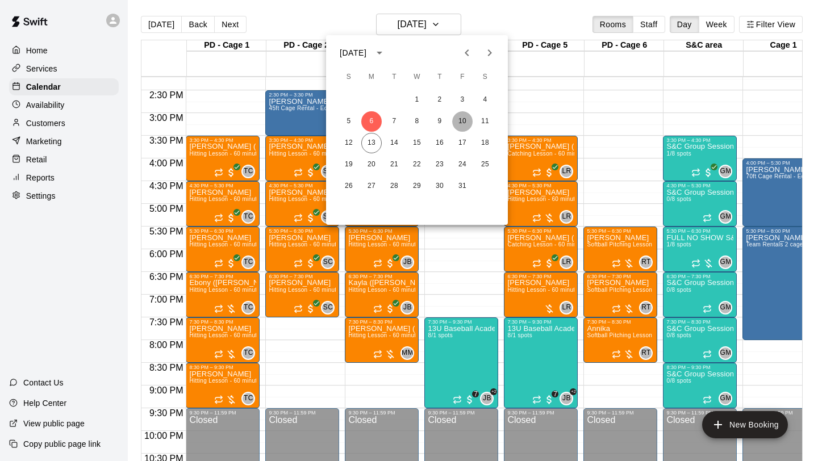
click at [459, 121] on button "10" at bounding box center [462, 121] width 20 height 20
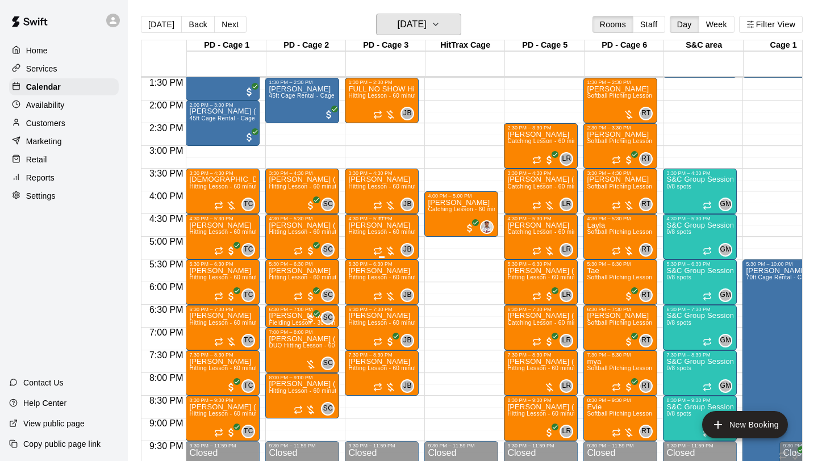
scroll to position [614, 0]
